Goal: Information Seeking & Learning: Learn about a topic

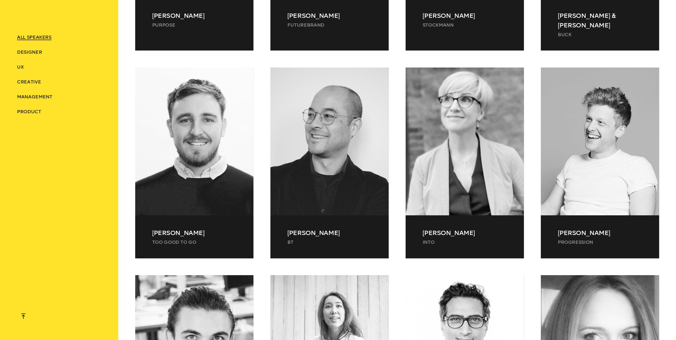
scroll to position [2044, 0]
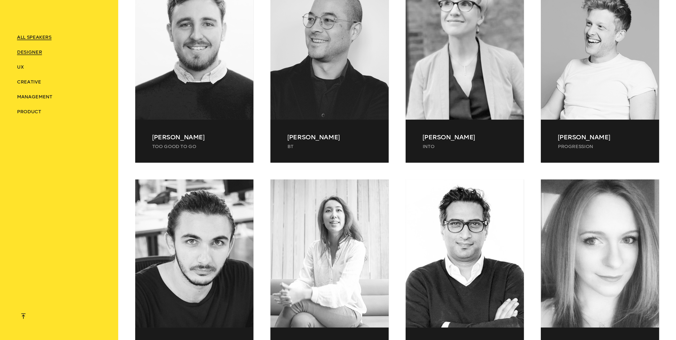
click at [32, 51] on span "Designer" at bounding box center [29, 52] width 25 height 6
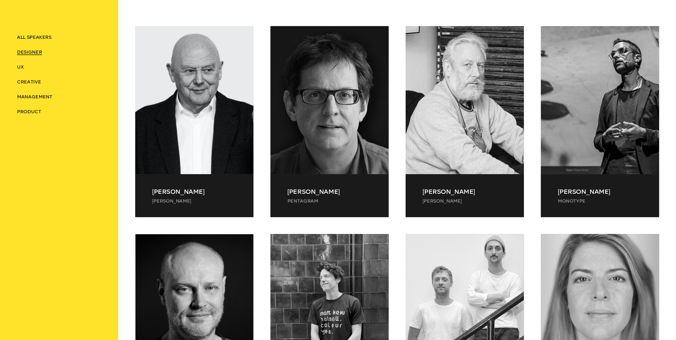
scroll to position [287, 0]
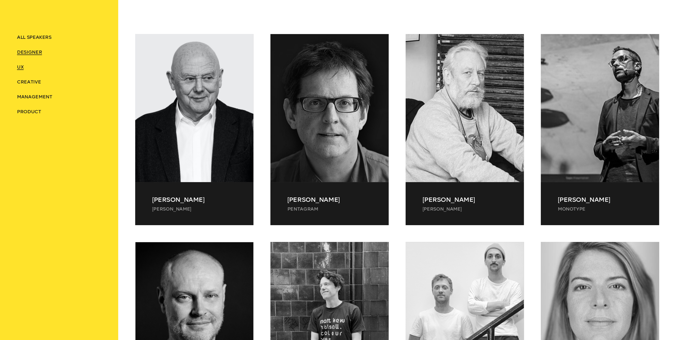
click at [19, 67] on span "UX" at bounding box center [20, 67] width 7 height 6
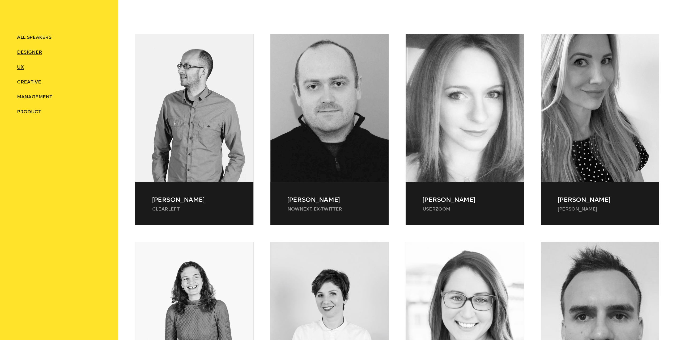
click at [33, 52] on span "Designer" at bounding box center [29, 52] width 25 height 6
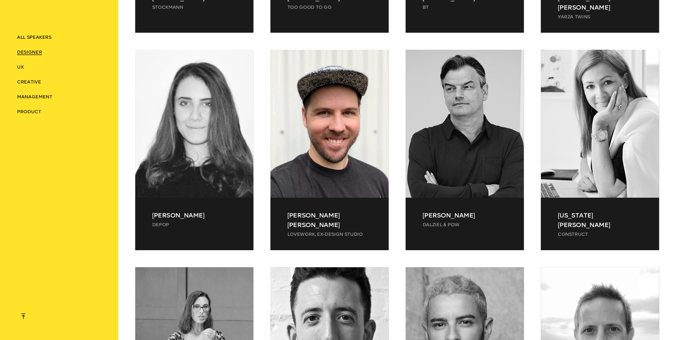
scroll to position [1295, 0]
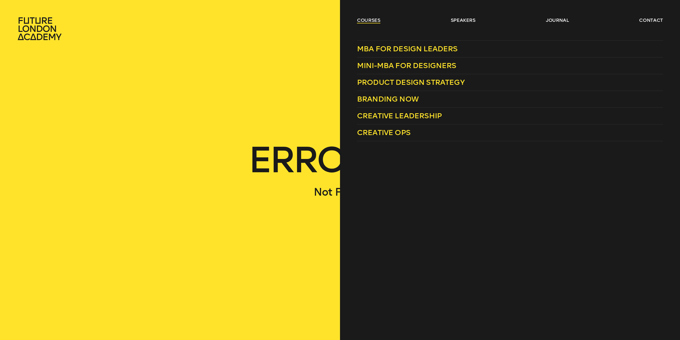
click at [372, 20] on link "courses" at bounding box center [368, 20] width 23 height 6
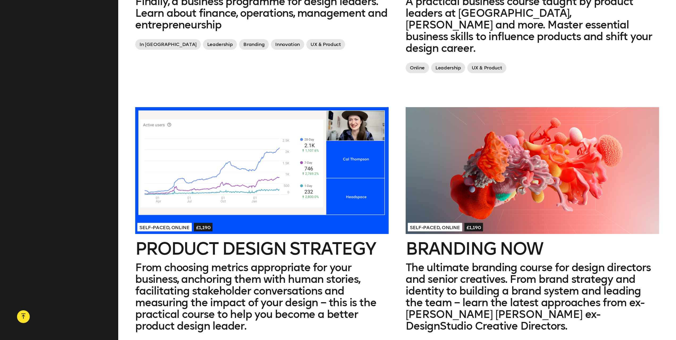
scroll to position [584, 0]
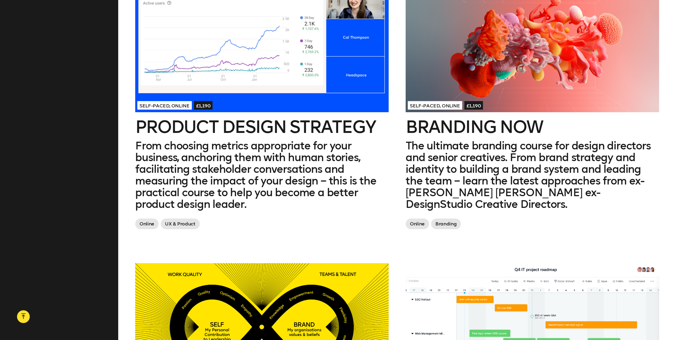
click at [477, 81] on div at bounding box center [531, 48] width 253 height 127
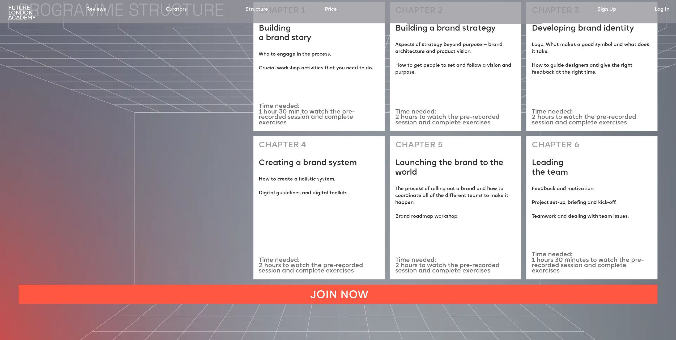
scroll to position [1938, 0]
